Goal: Transaction & Acquisition: Purchase product/service

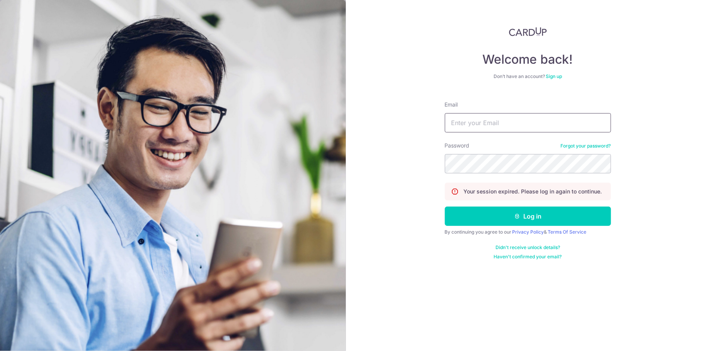
click at [498, 121] on input "Email" at bounding box center [528, 122] width 166 height 19
type input "[EMAIL_ADDRESS][DOMAIN_NAME]"
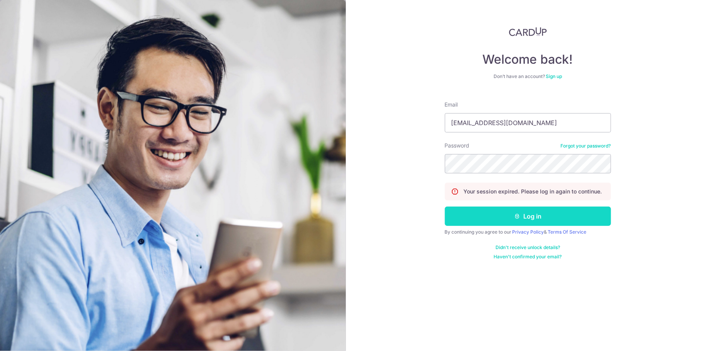
click at [523, 211] on button "Log in" at bounding box center [528, 216] width 166 height 19
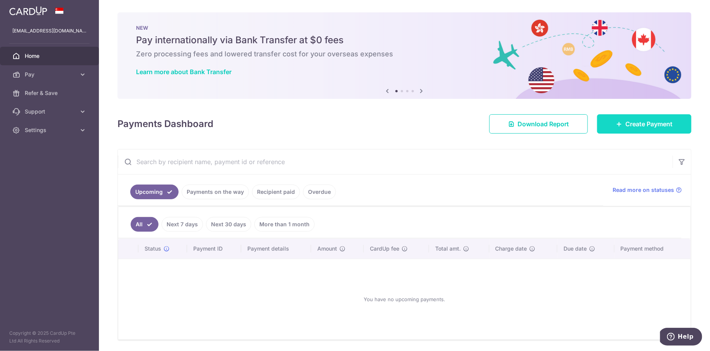
click at [640, 128] on span "Create Payment" at bounding box center [649, 123] width 47 height 9
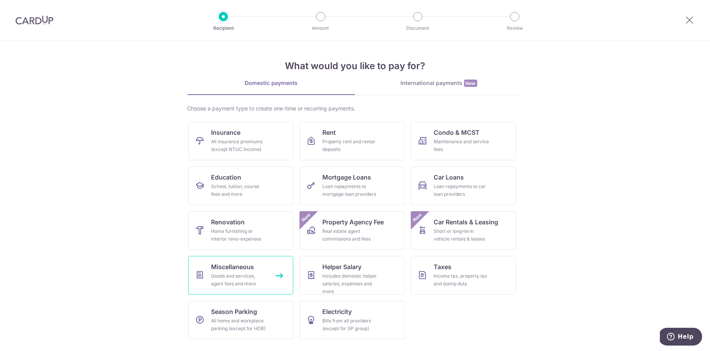
click at [242, 283] on div "Goods and services, agent fees and more" at bounding box center [239, 280] width 56 height 15
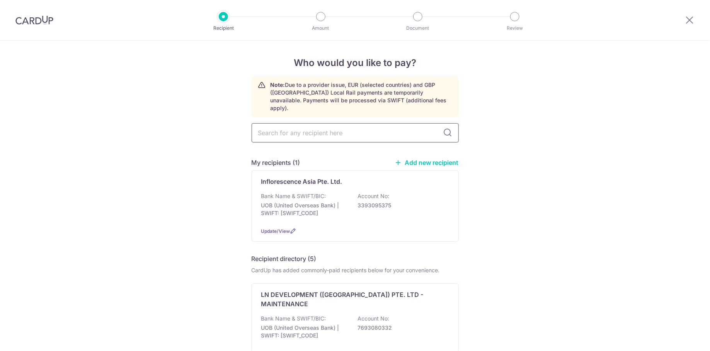
click at [360, 131] on input "text" at bounding box center [355, 132] width 207 height 19
click at [338, 193] on div "Bank Name & SWIFT/BIC: UOB (United Overseas Bank) | SWIFT: UOVBSGSGXXX Account …" at bounding box center [355, 207] width 188 height 29
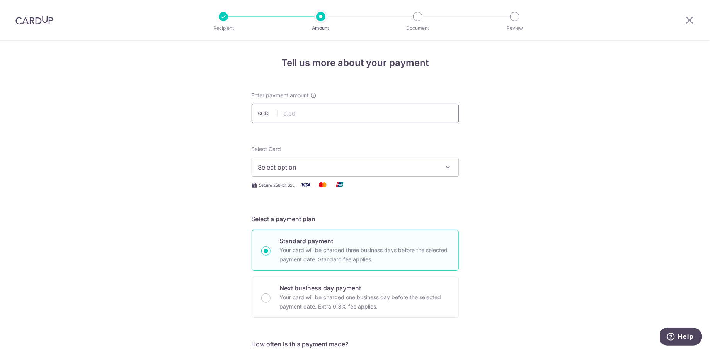
click at [362, 116] on input "text" at bounding box center [355, 113] width 207 height 19
type input "500.00"
click at [445, 163] on button "Select option" at bounding box center [355, 167] width 207 height 19
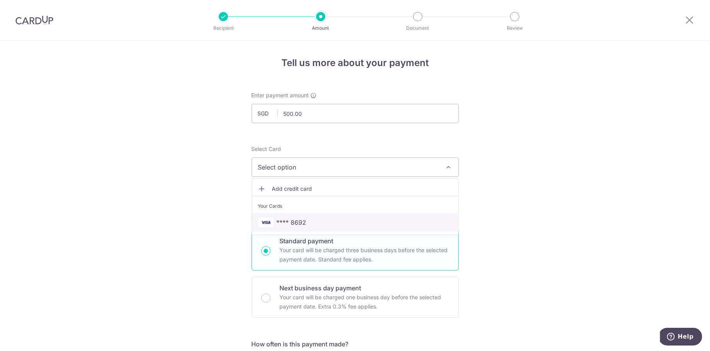
click at [397, 220] on span "**** 8692" at bounding box center [355, 222] width 194 height 9
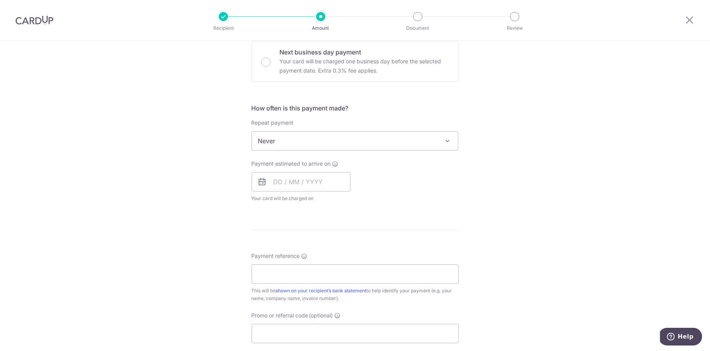
scroll to position [239, 0]
click at [394, 279] on input "Payment reference" at bounding box center [355, 271] width 207 height 19
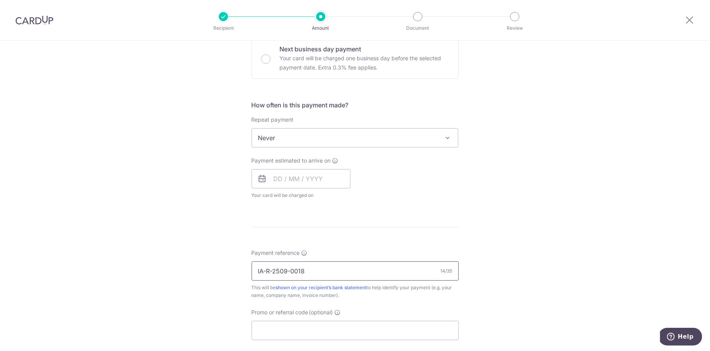
click at [285, 271] on input "IA-R-2509-0018" at bounding box center [355, 271] width 207 height 19
type input "IA-R-2510-BMC001"
click at [522, 247] on div "Tell us more about your payment Enter payment amount SGD 500.00 500.00 Select C…" at bounding box center [355, 150] width 710 height 699
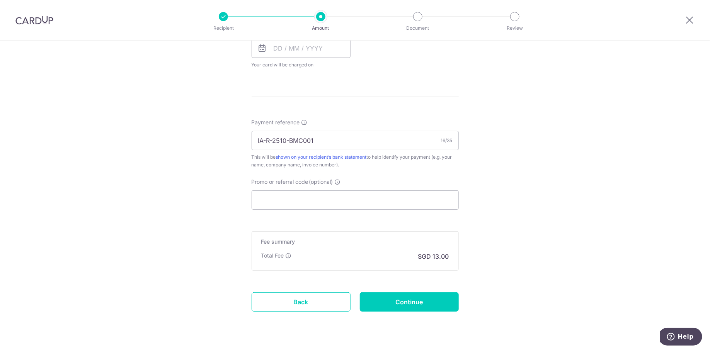
scroll to position [382, 0]
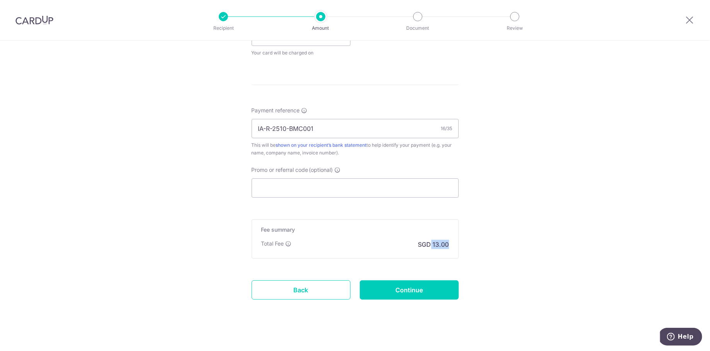
drag, startPoint x: 433, startPoint y: 243, endPoint x: 449, endPoint y: 245, distance: 16.8
click at [449, 245] on div "Fee summary Base fee Extend fee Next-day fee Total Fee SGD 13.00" at bounding box center [355, 239] width 207 height 39
click at [528, 239] on div "Tell us more about your payment Enter payment amount SGD 500.00 500.00 Select C…" at bounding box center [355, 8] width 710 height 699
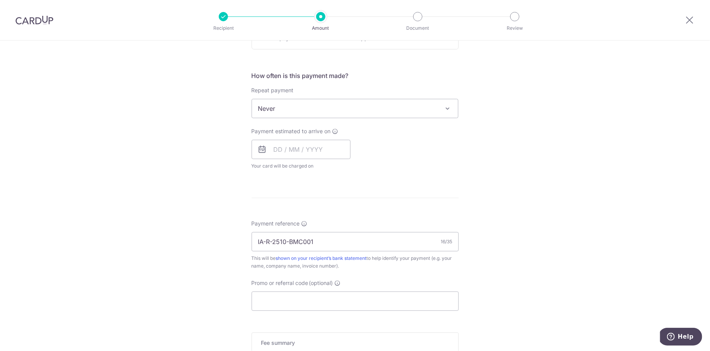
scroll to position [292, 0]
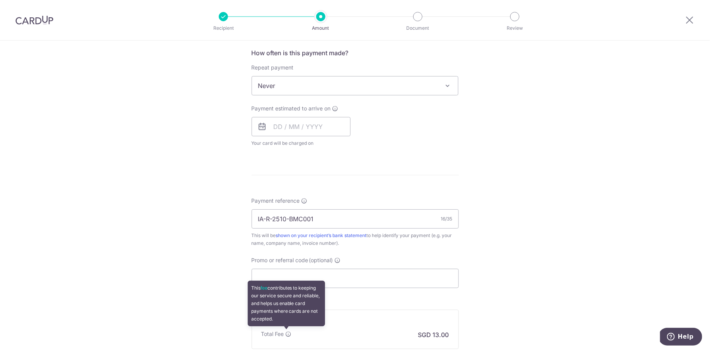
click at [286, 331] on icon at bounding box center [289, 334] width 6 height 6
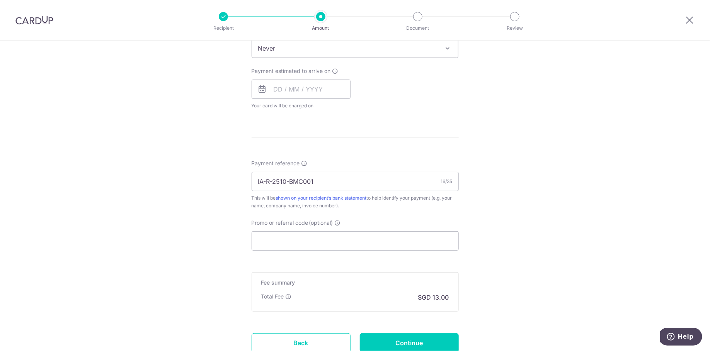
scroll to position [387, 0]
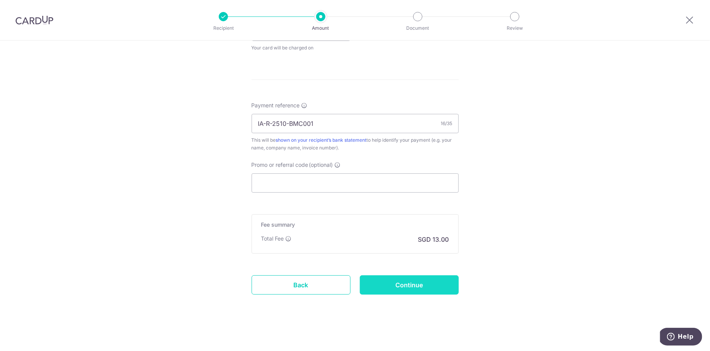
click at [428, 286] on input "Continue" at bounding box center [409, 285] width 99 height 19
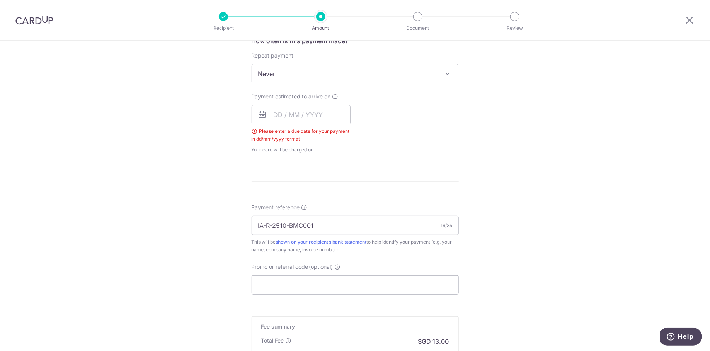
scroll to position [295, 0]
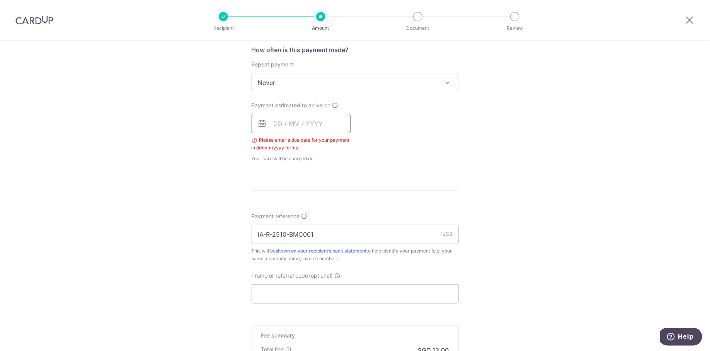
click at [306, 120] on input "text" at bounding box center [301, 123] width 99 height 19
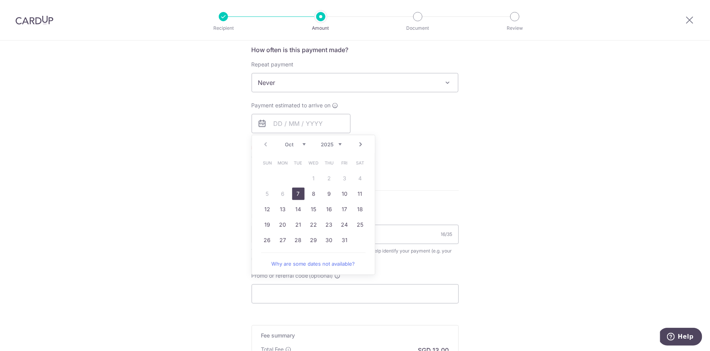
click at [451, 115] on div "Payment estimated to arrive on Prev Next Oct Nov Dec 2025 2026 2027 2028 2029 2…" at bounding box center [355, 132] width 217 height 61
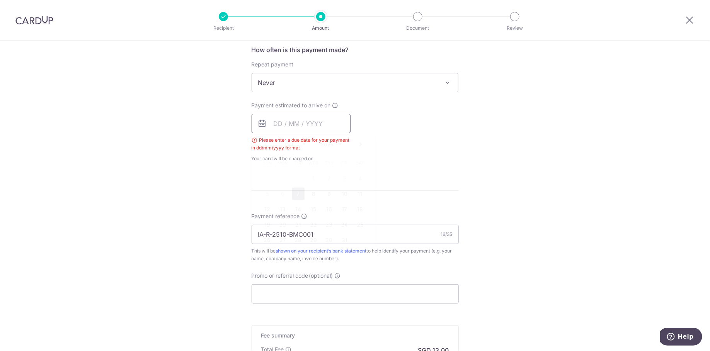
click at [285, 126] on input "text" at bounding box center [301, 123] width 99 height 19
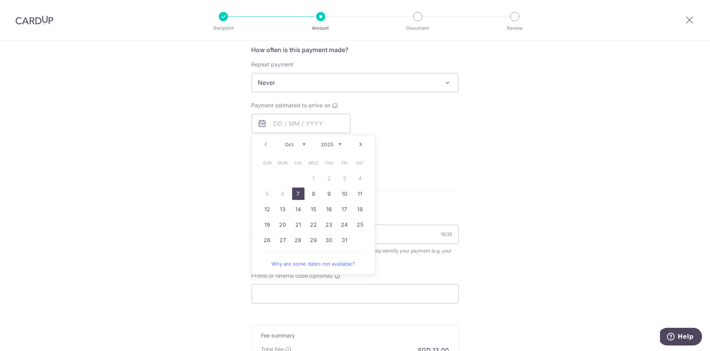
click at [295, 191] on link "7" at bounding box center [298, 194] width 12 height 12
type input "[DATE]"
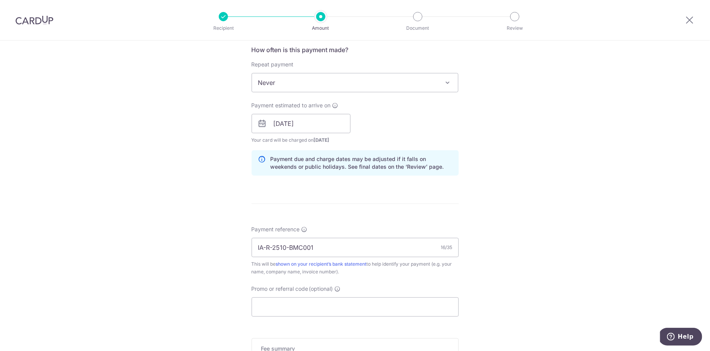
click at [521, 135] on div "Tell us more about your payment Enter payment amount SGD 500.00 500.00 Select C…" at bounding box center [355, 111] width 710 height 731
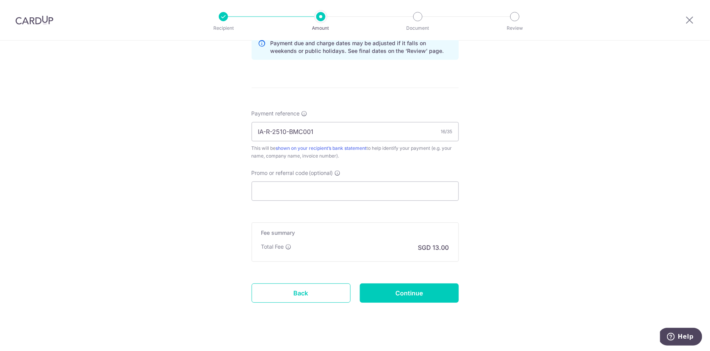
scroll to position [418, 0]
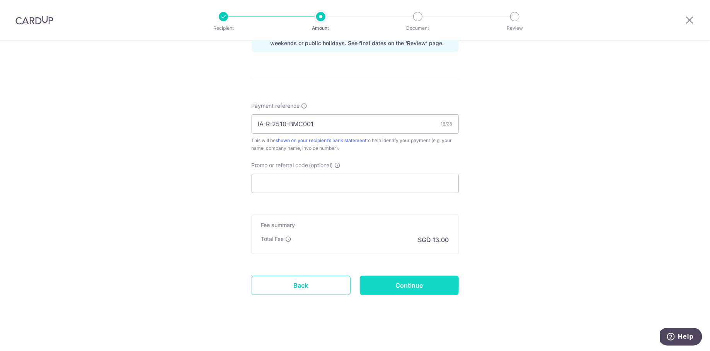
click at [414, 280] on input "Continue" at bounding box center [409, 285] width 99 height 19
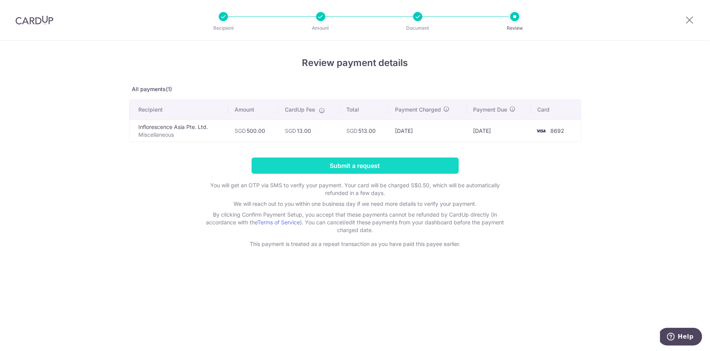
click at [397, 164] on input "Submit a request" at bounding box center [355, 166] width 207 height 16
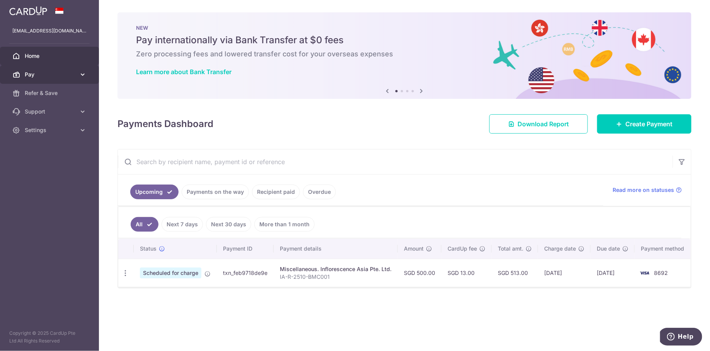
click at [81, 75] on icon at bounding box center [83, 75] width 8 height 8
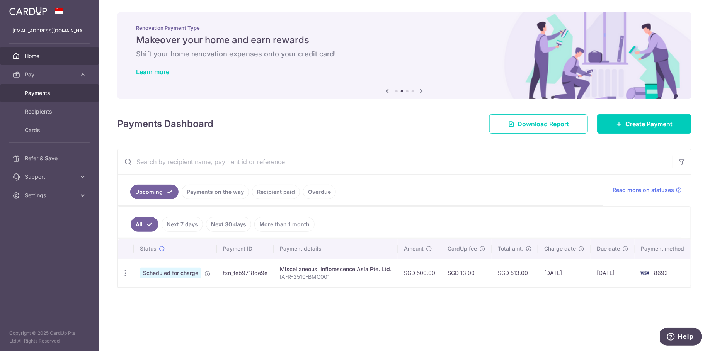
click at [70, 94] on span "Payments" at bounding box center [50, 93] width 51 height 8
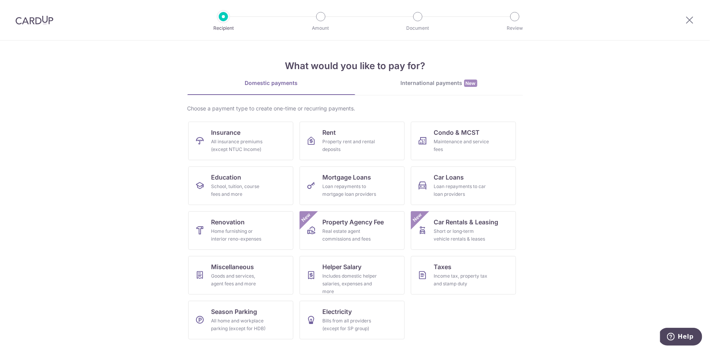
click at [45, 23] on img at bounding box center [34, 19] width 38 height 9
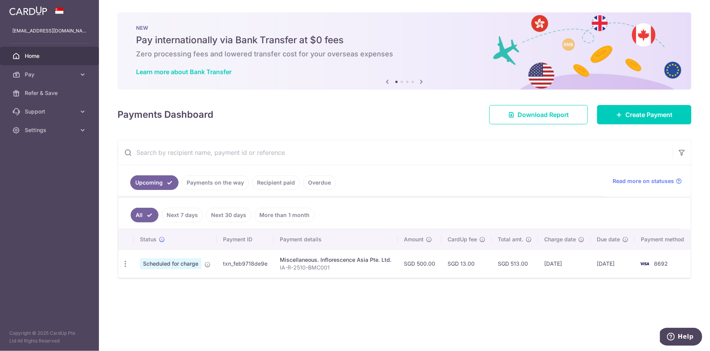
click at [311, 184] on link "Overdue" at bounding box center [319, 183] width 33 height 15
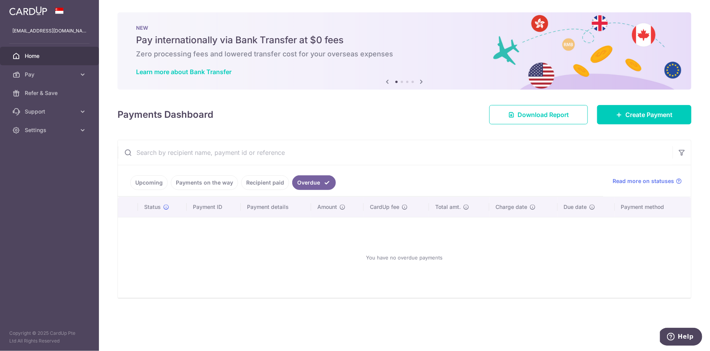
click at [272, 183] on link "Recipient paid" at bounding box center [265, 183] width 48 height 15
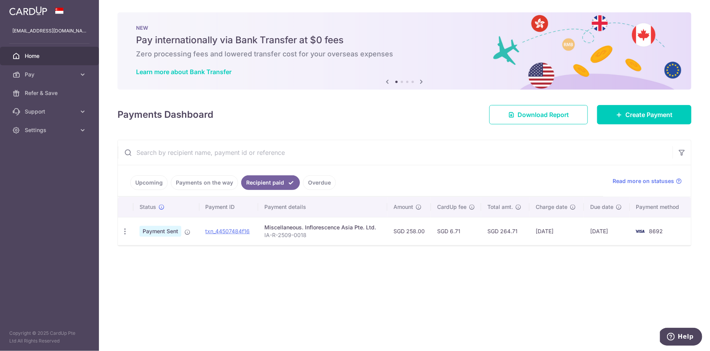
click at [152, 184] on link "Upcoming" at bounding box center [149, 183] width 38 height 15
